Goal: Task Accomplishment & Management: Manage account settings

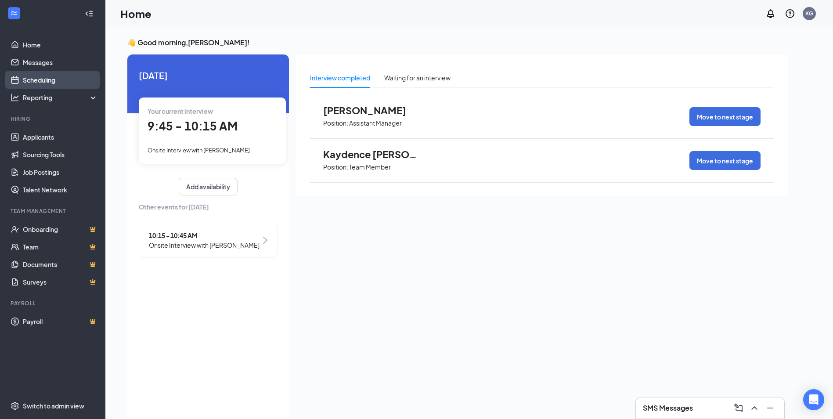
click at [38, 76] on link "Scheduling" at bounding box center [60, 80] width 75 height 18
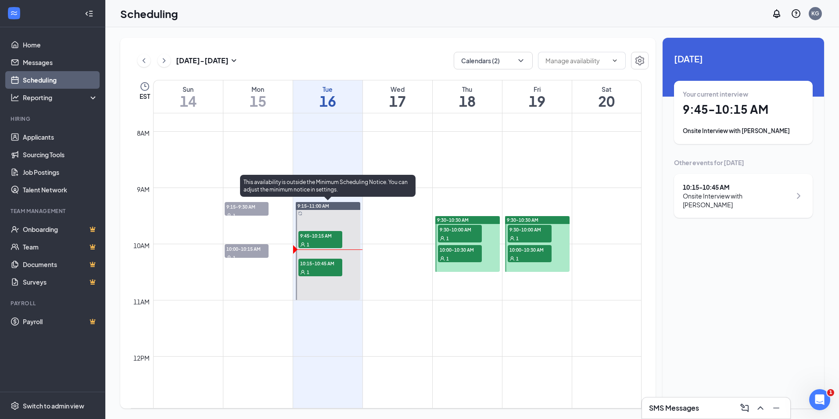
click at [321, 261] on span "10:15-10:45 AM" at bounding box center [320, 263] width 44 height 9
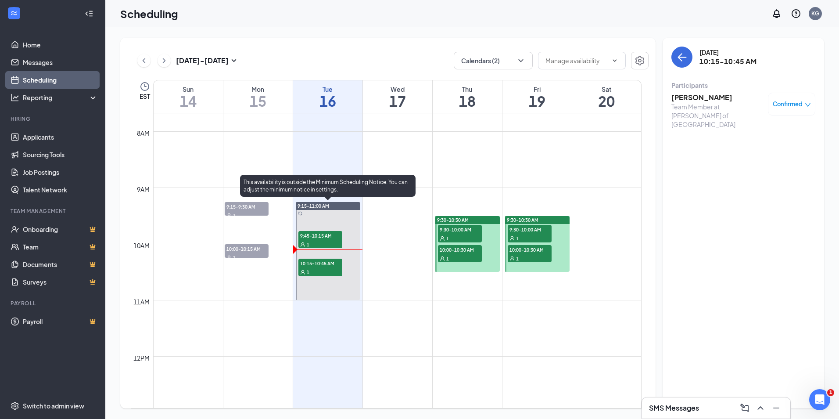
click at [318, 240] on div "1" at bounding box center [320, 244] width 44 height 9
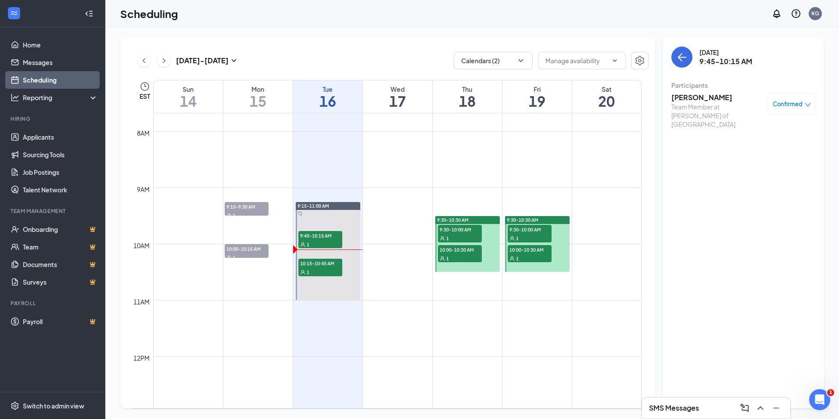
click at [701, 96] on h3 "[PERSON_NAME]" at bounding box center [718, 98] width 92 height 10
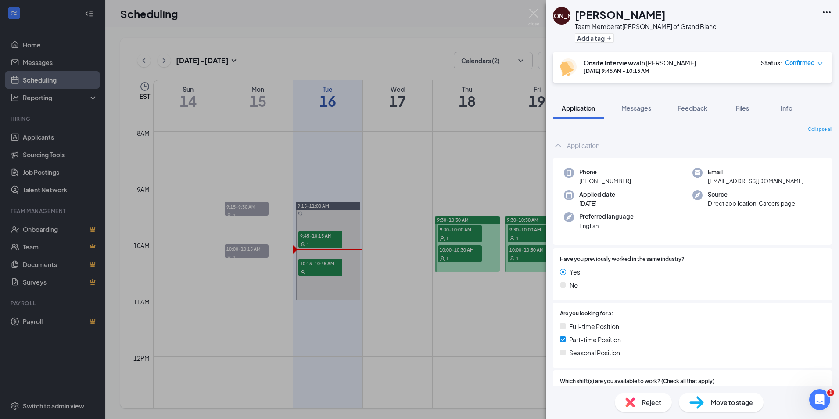
scroll to position [212, 0]
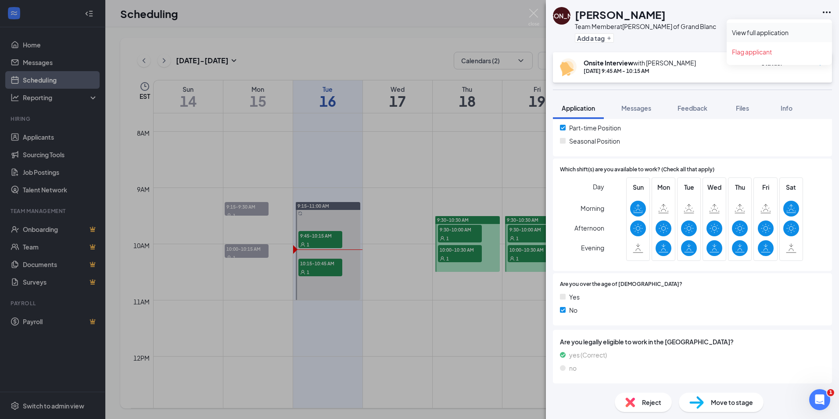
click at [774, 30] on link "View full application" at bounding box center [779, 32] width 95 height 9
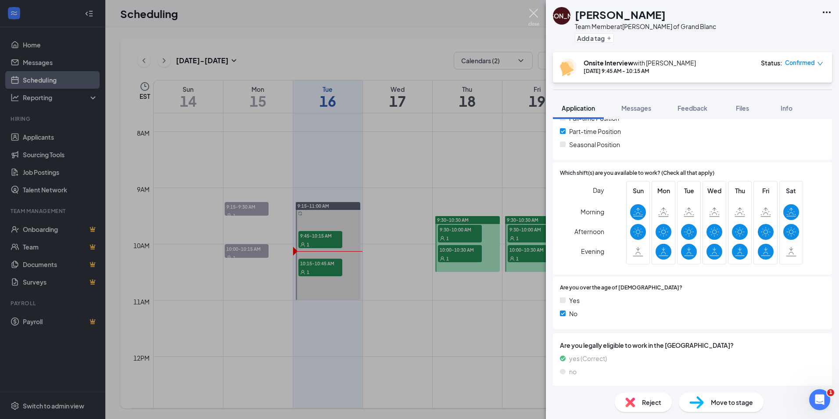
click at [535, 16] on img at bounding box center [533, 17] width 11 height 17
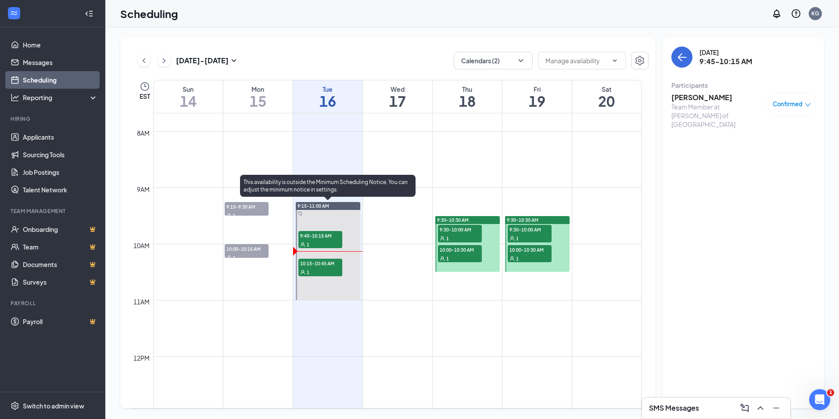
click at [323, 266] on span "10:15-10:45 AM" at bounding box center [320, 263] width 44 height 9
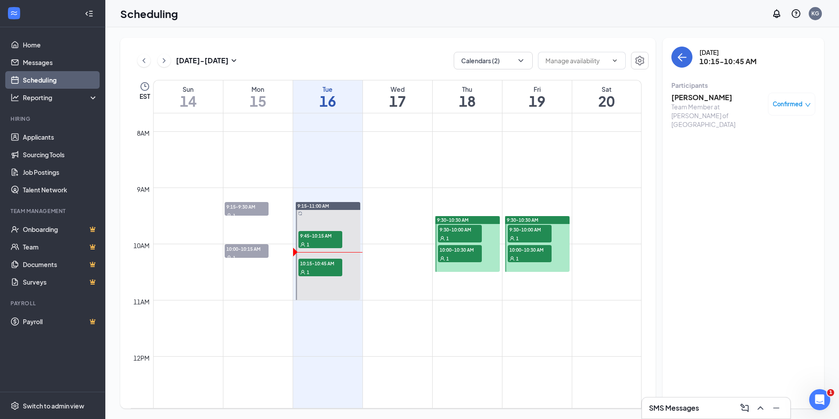
click at [697, 100] on h3 "Thomas Young" at bounding box center [718, 98] width 92 height 10
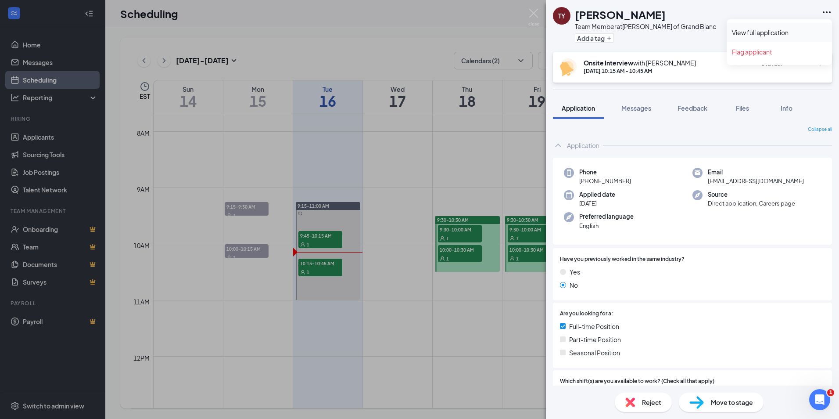
click at [770, 32] on link "View full application" at bounding box center [779, 32] width 95 height 9
